Goal: Task Accomplishment & Management: Manage account settings

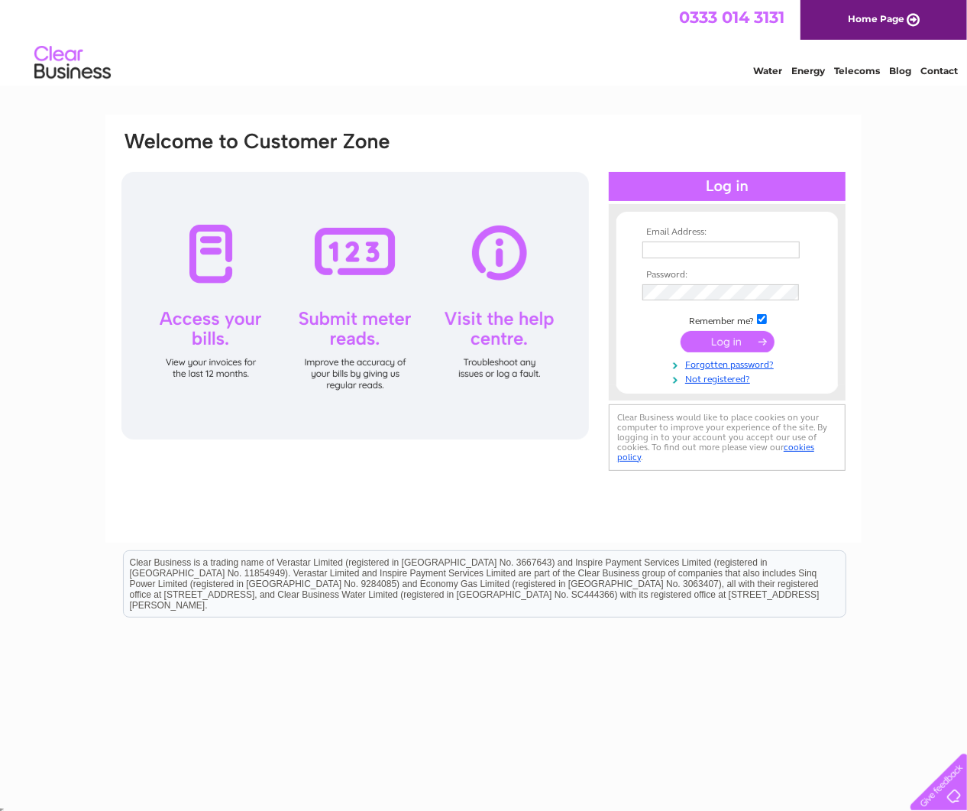
type input "[PERSON_NAME][EMAIL_ADDRESS][DOMAIN_NAME]"
click at [710, 343] on input "submit" at bounding box center [728, 341] width 94 height 21
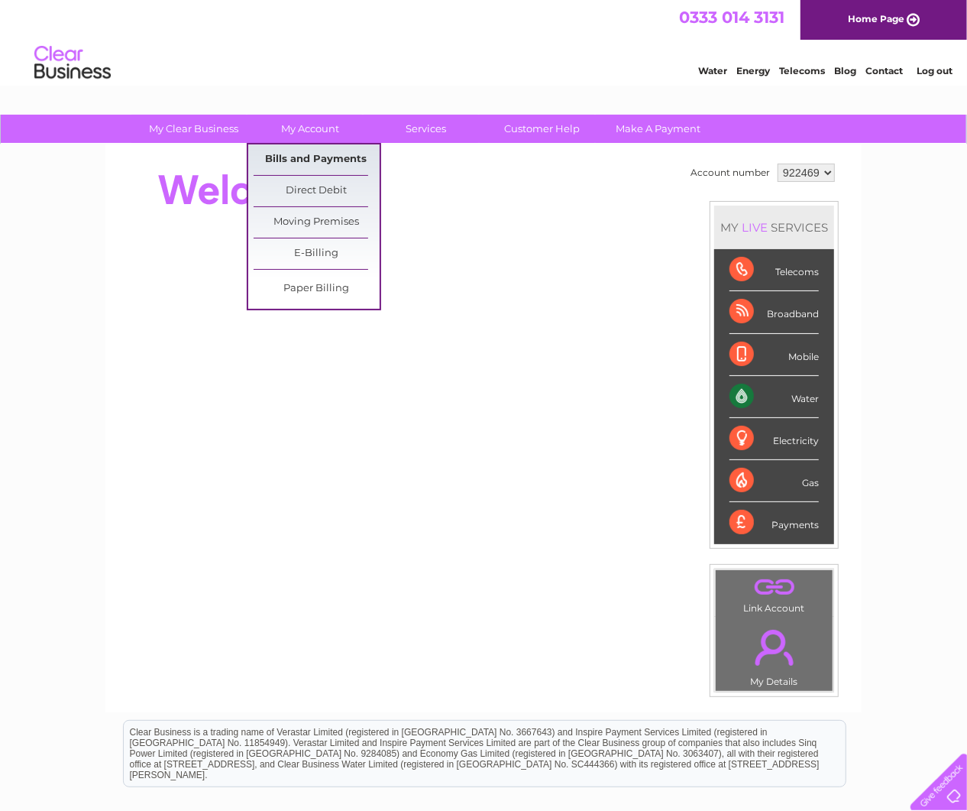
click at [332, 156] on link "Bills and Payments" at bounding box center [317, 159] width 126 height 31
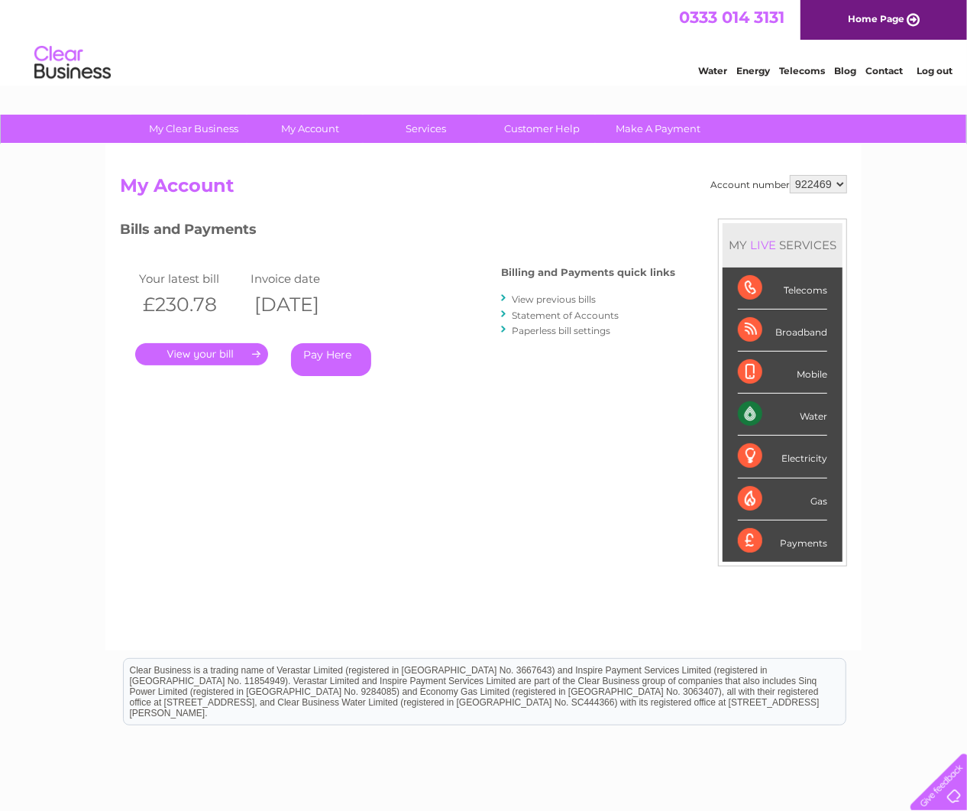
click at [197, 353] on link "." at bounding box center [201, 354] width 133 height 22
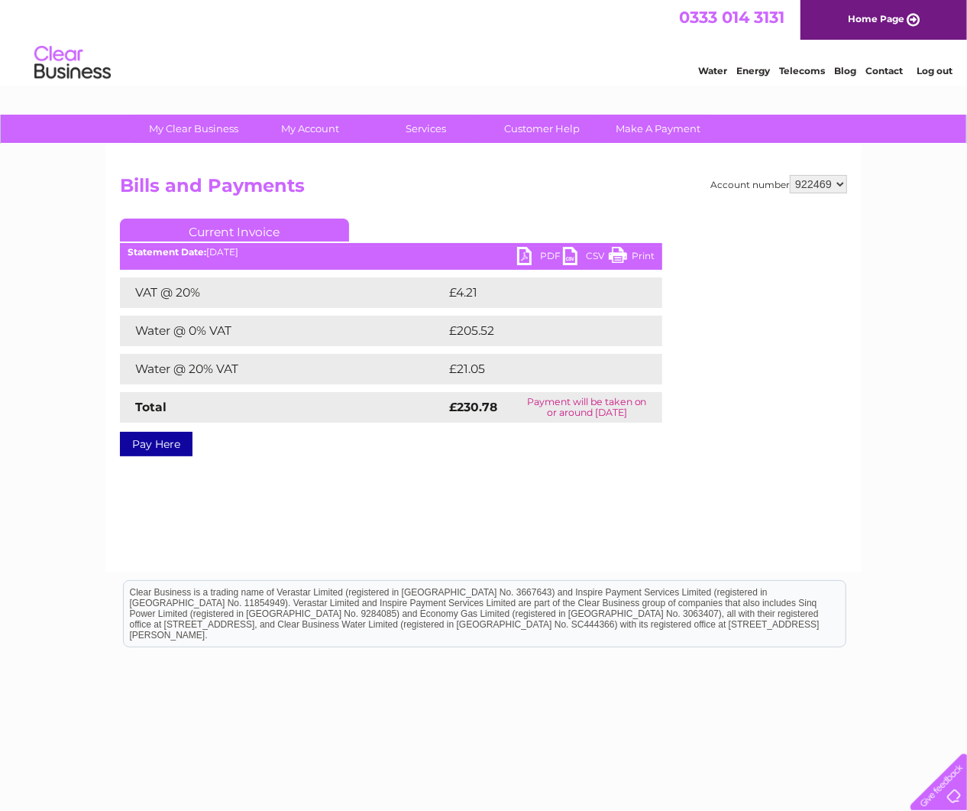
click at [544, 256] on link "PDF" at bounding box center [540, 258] width 46 height 22
click at [73, 267] on div "My Clear Business Login Details My Details My Preferences Link Account My Accou…" at bounding box center [483, 474] width 967 height 719
